Goal: Transaction & Acquisition: Book appointment/travel/reservation

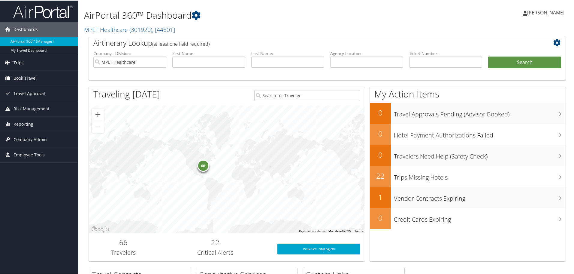
click at [32, 81] on span "Book Travel" at bounding box center [25, 77] width 23 height 15
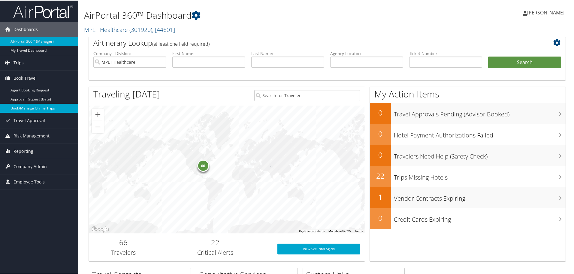
click at [31, 107] on link "Book/Manage Online Trips" at bounding box center [39, 107] width 78 height 9
